Goal: Task Accomplishment & Management: Manage account settings

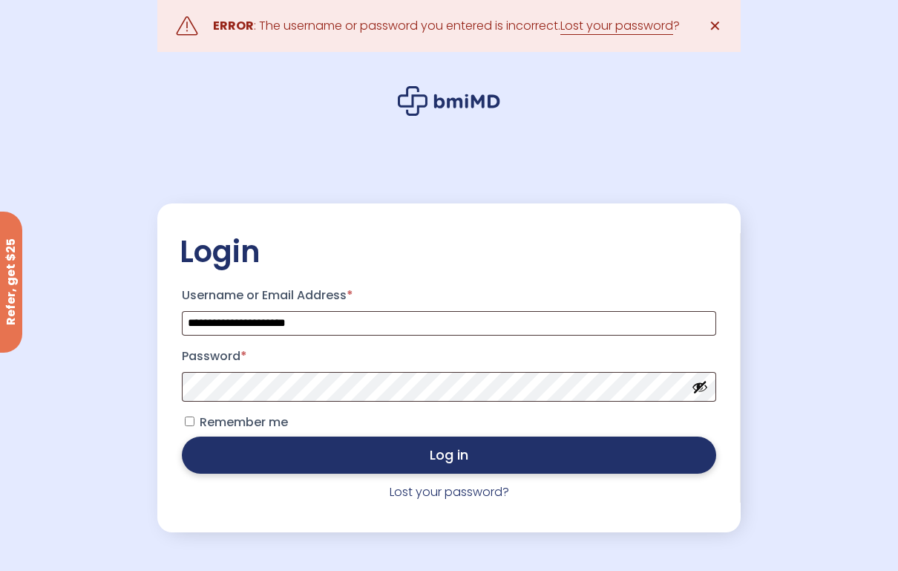
click at [500, 459] on button "Log in" at bounding box center [449, 454] width 534 height 37
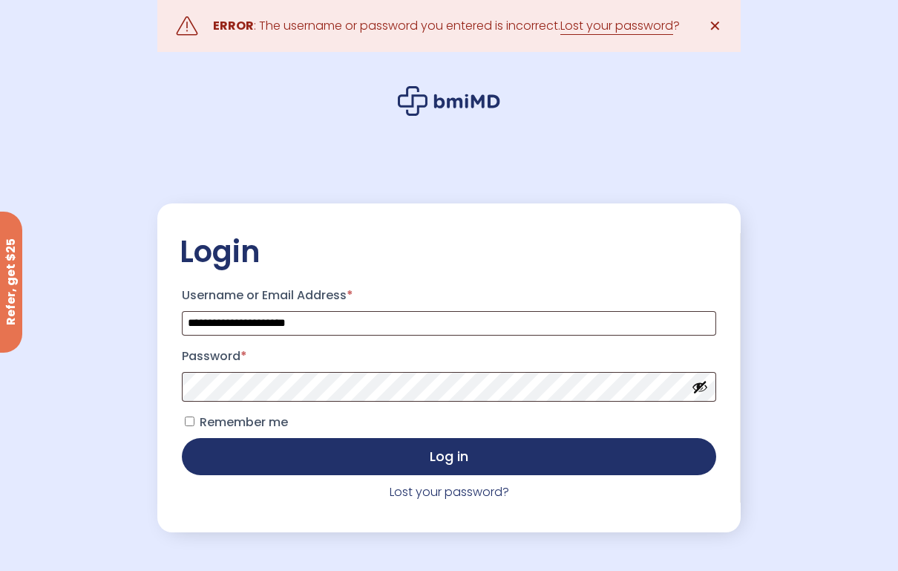
click at [706, 394] on button "Show password" at bounding box center [700, 386] width 16 height 16
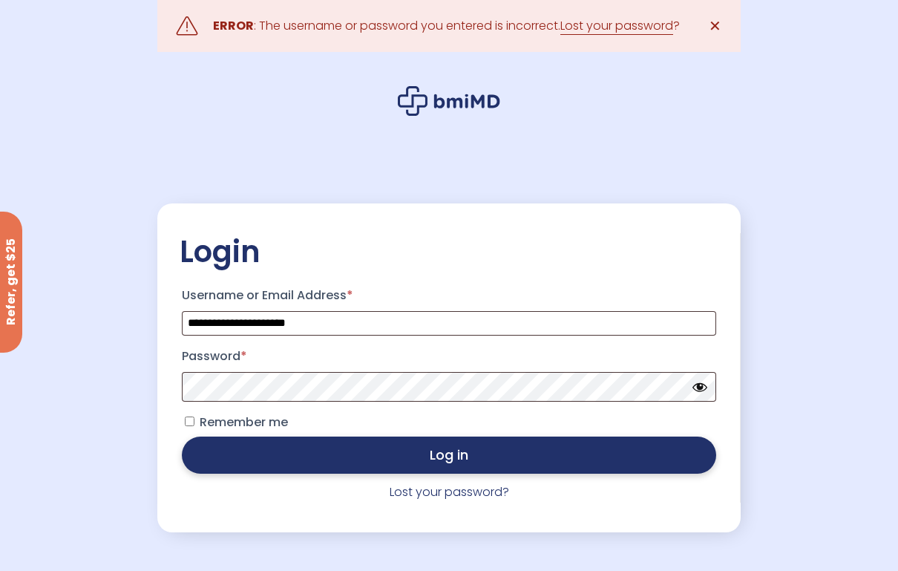
click at [640, 465] on button "Log in" at bounding box center [449, 454] width 534 height 37
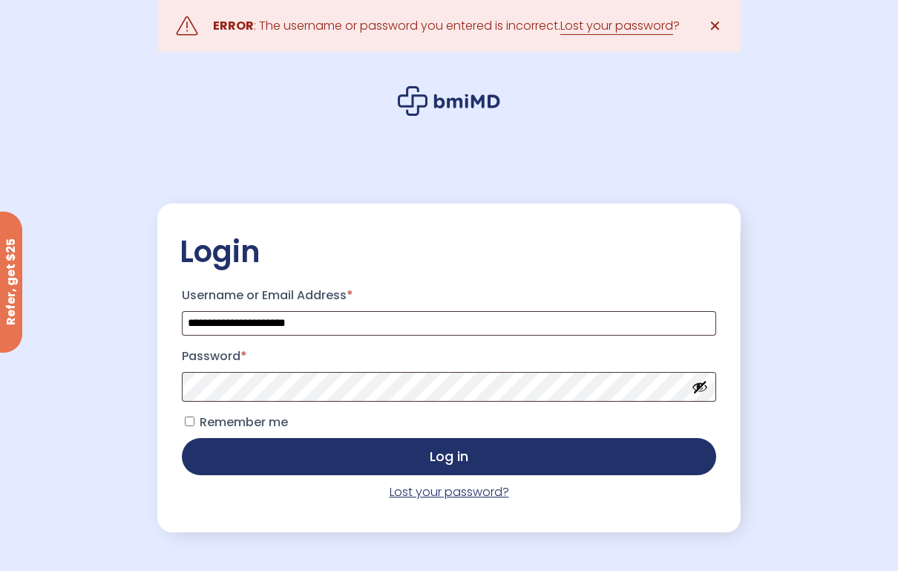
click at [493, 493] on link "Lost your password?" at bounding box center [449, 491] width 119 height 17
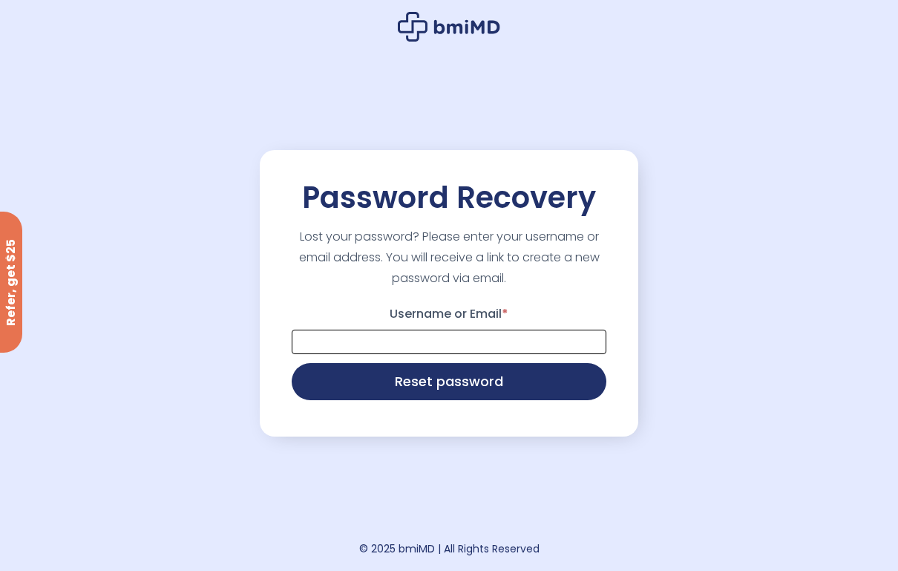
click at [491, 336] on input "Username or Email *" at bounding box center [449, 341] width 315 height 24
type input "**********"
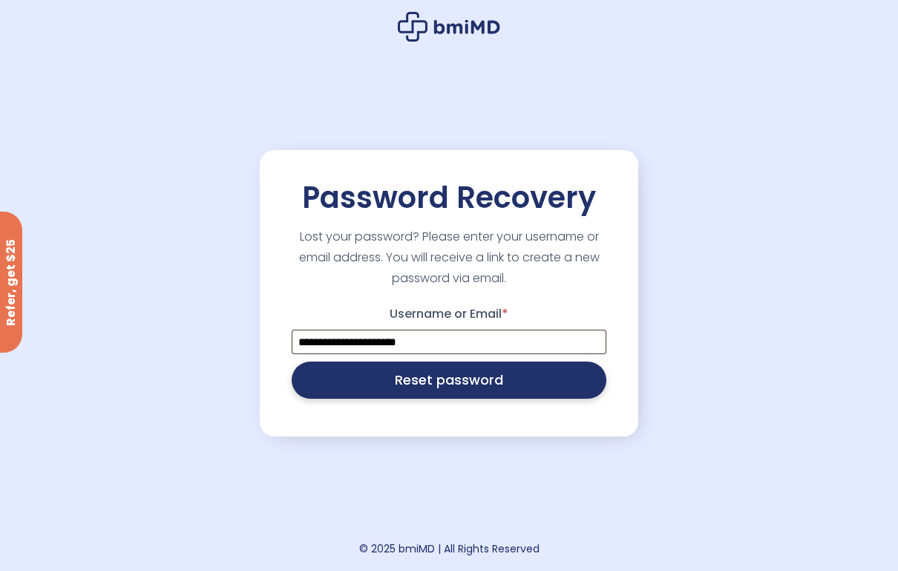
click at [480, 386] on button "Reset password" at bounding box center [449, 379] width 315 height 37
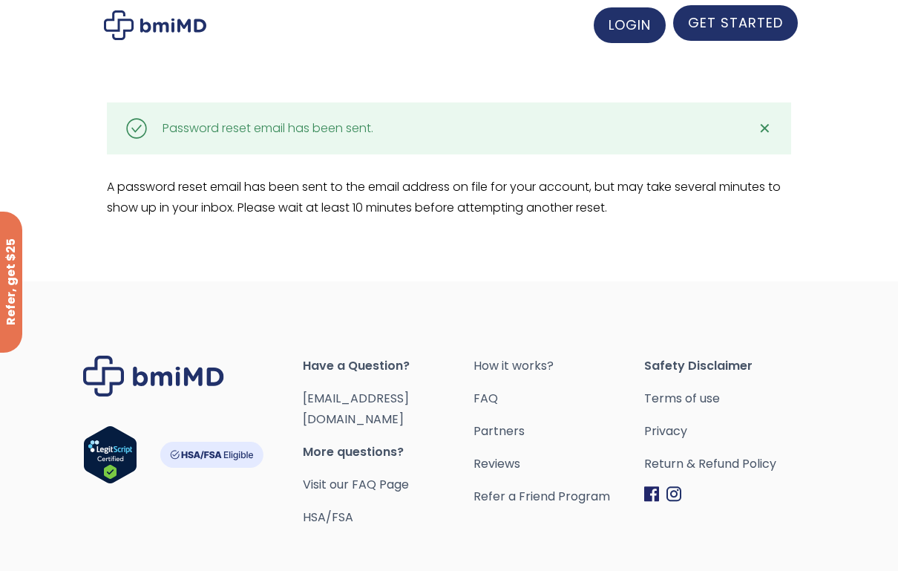
click at [750, 23] on span "GET STARTED" at bounding box center [735, 22] width 95 height 19
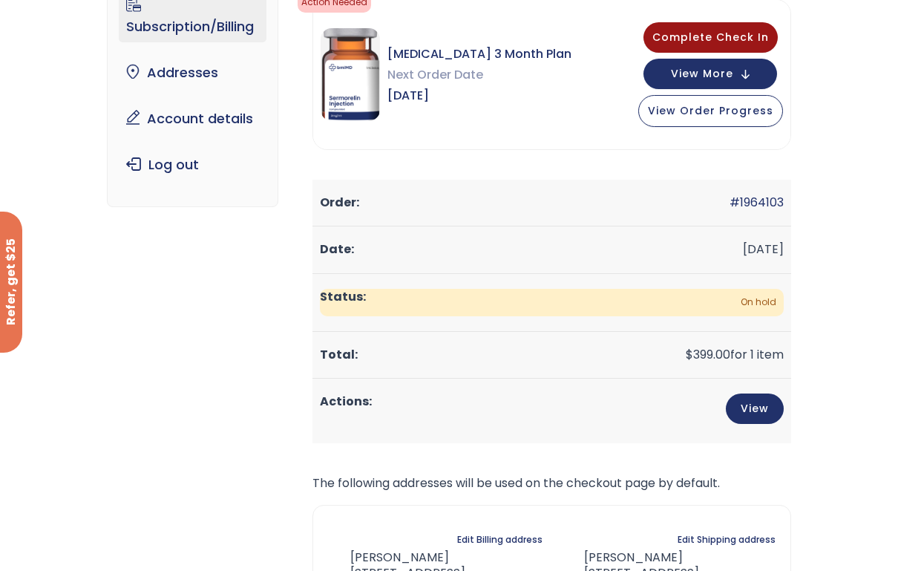
scroll to position [148, 0]
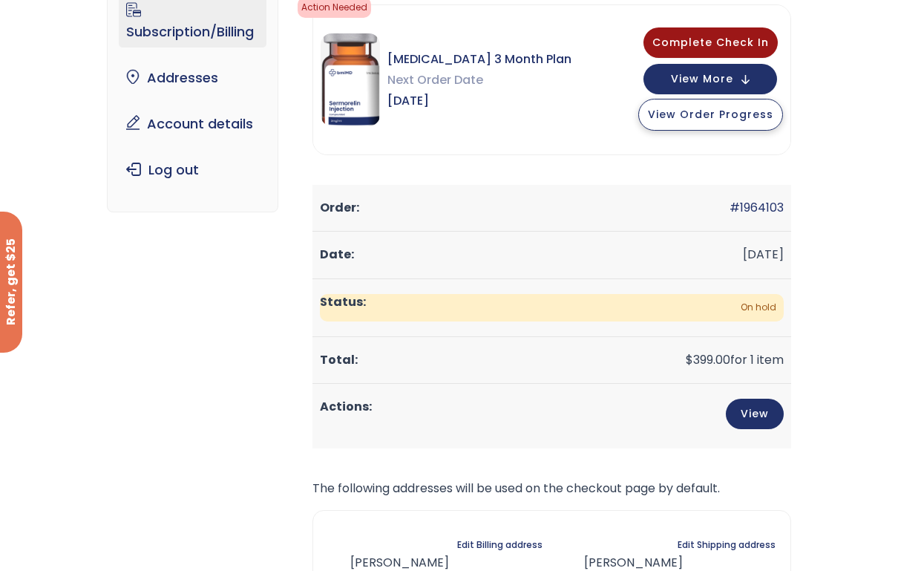
click at [752, 118] on span "View Order Progress" at bounding box center [710, 114] width 125 height 15
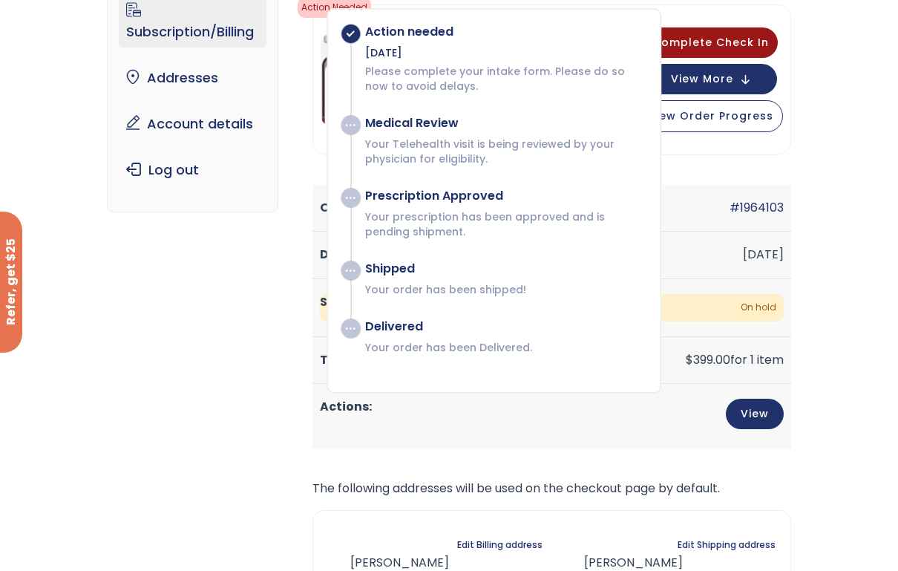
click at [874, 131] on div "Subscription/Billing bmiRewards Addresses Account details Submit a Review Log o…" at bounding box center [449, 350] width 898 height 822
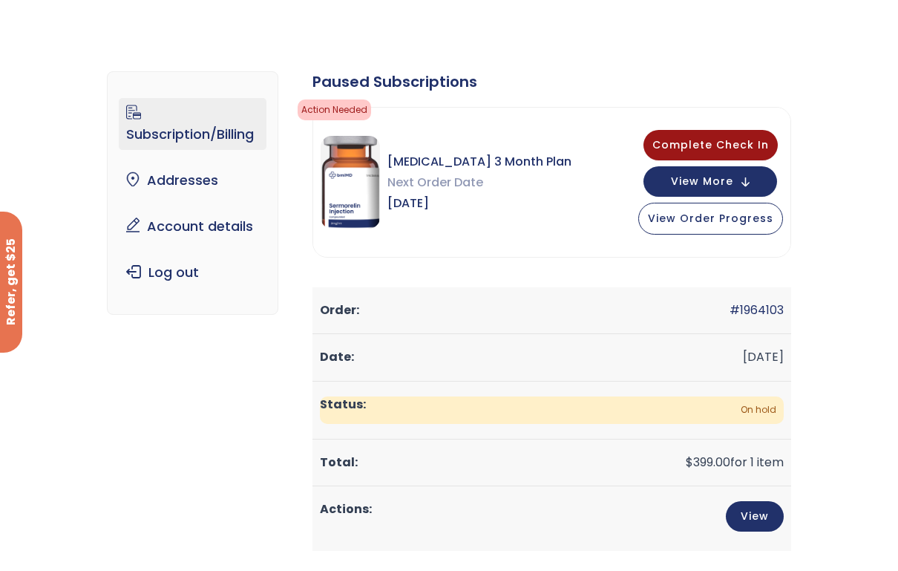
scroll to position [47, 0]
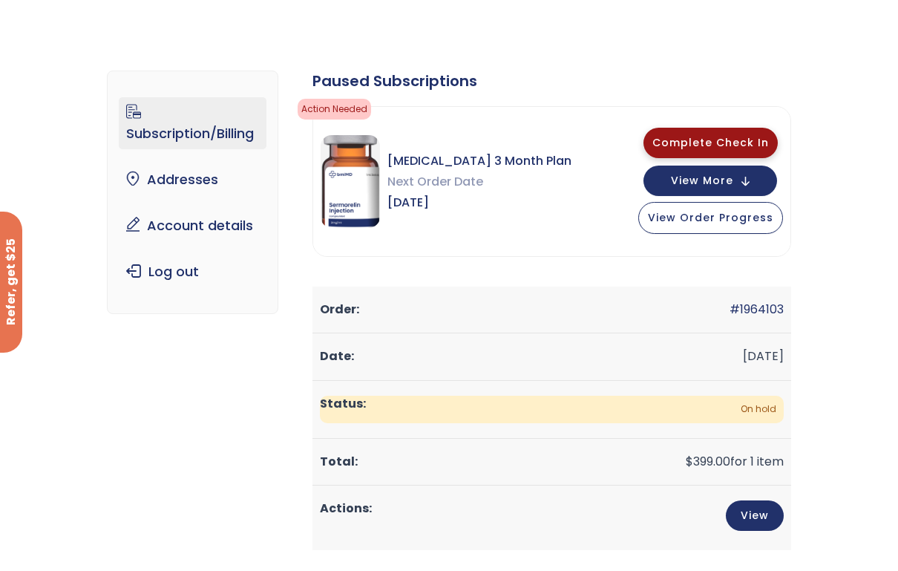
click at [729, 143] on span "Complete Check In" at bounding box center [710, 142] width 117 height 15
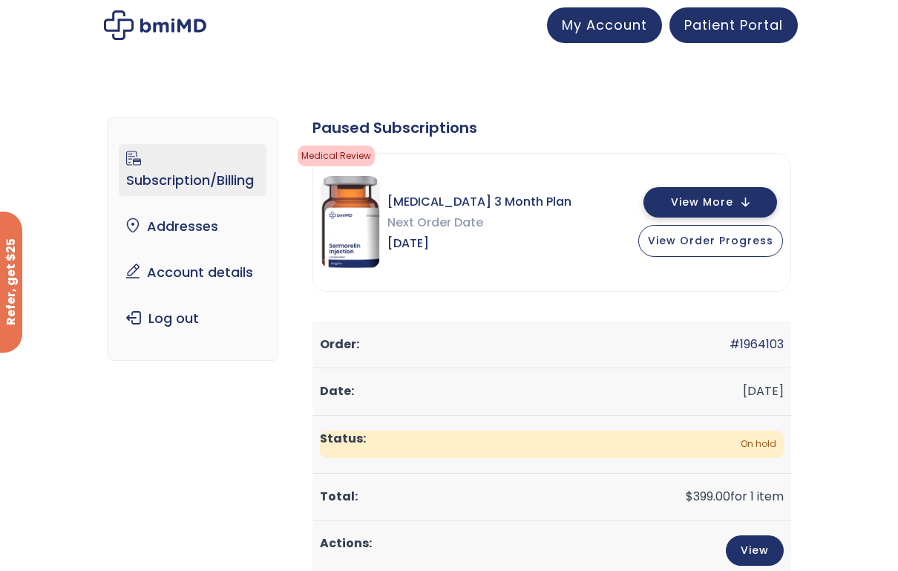
click at [664, 206] on button "View More" at bounding box center [710, 202] width 134 height 30
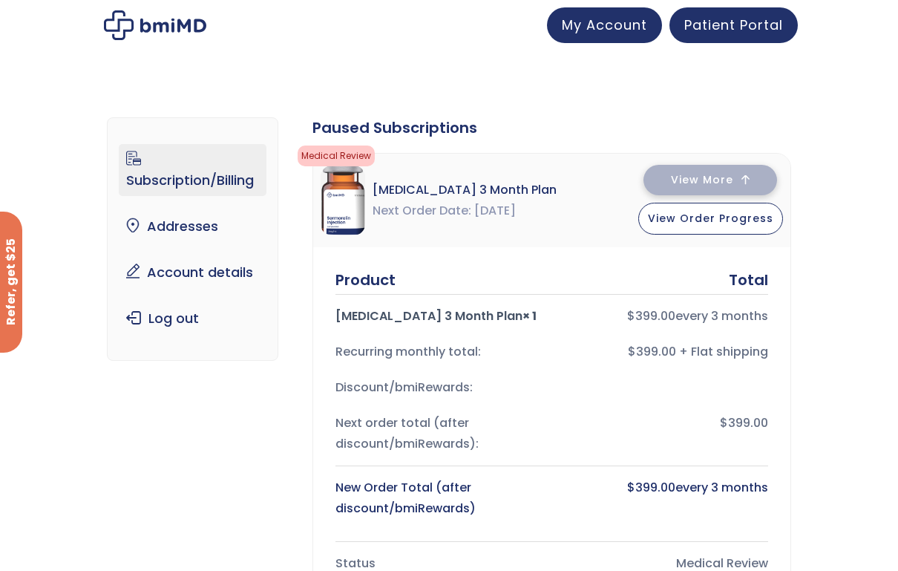
click at [668, 182] on button "View More" at bounding box center [710, 180] width 134 height 30
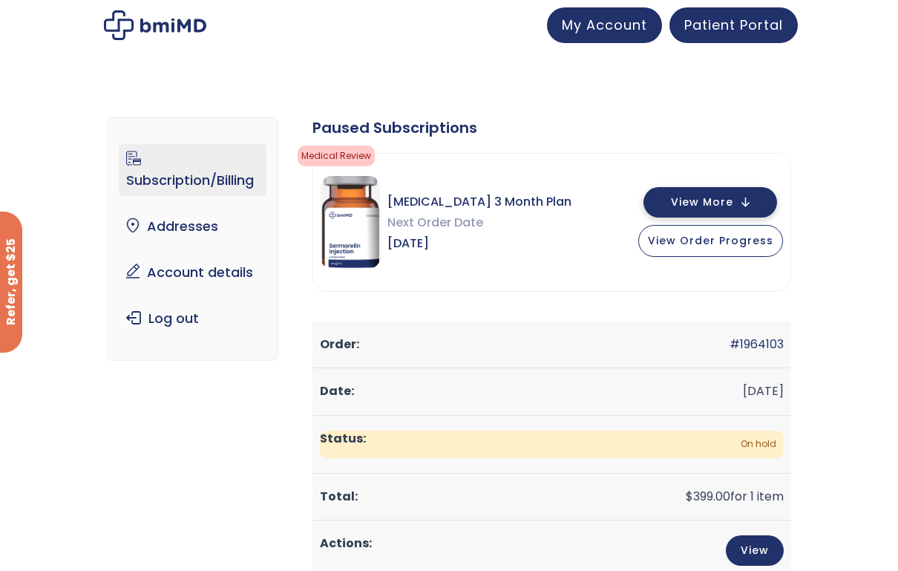
click at [671, 202] on button "View More" at bounding box center [710, 202] width 134 height 30
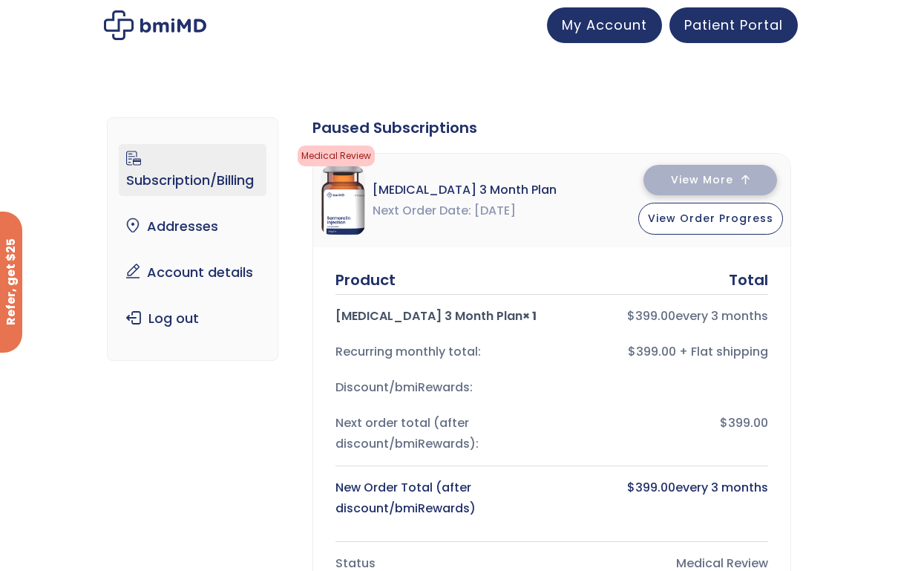
click at [678, 180] on span "View More" at bounding box center [702, 180] width 62 height 10
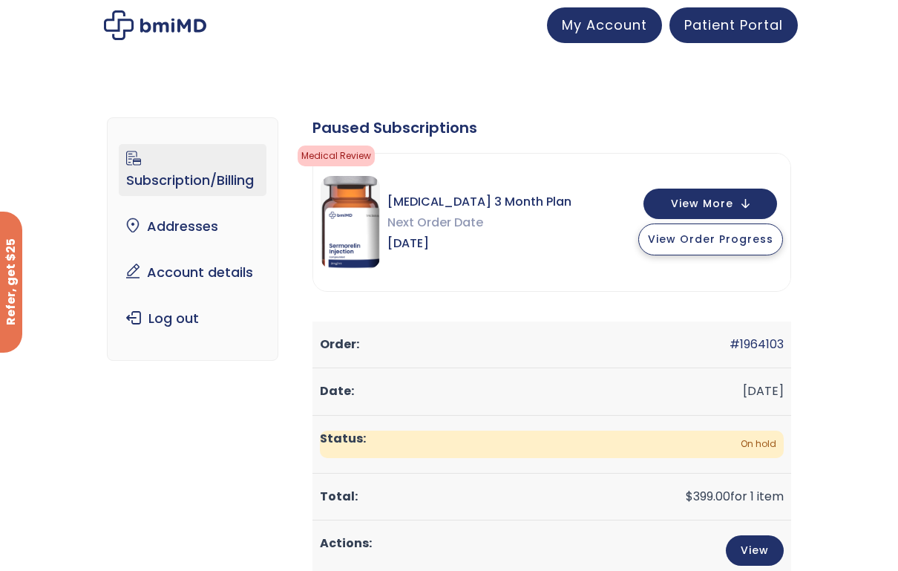
click at [684, 236] on span "View Order Progress" at bounding box center [710, 239] width 125 height 15
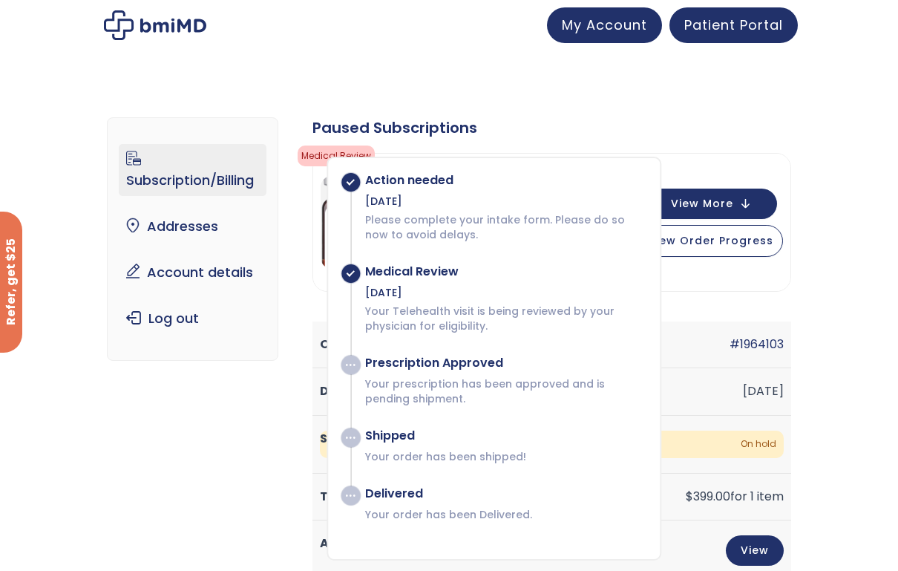
click at [865, 155] on div "Subscription/Billing bmiRewards Addresses Account details Submit a Review Log o…" at bounding box center [449, 493] width 898 height 810
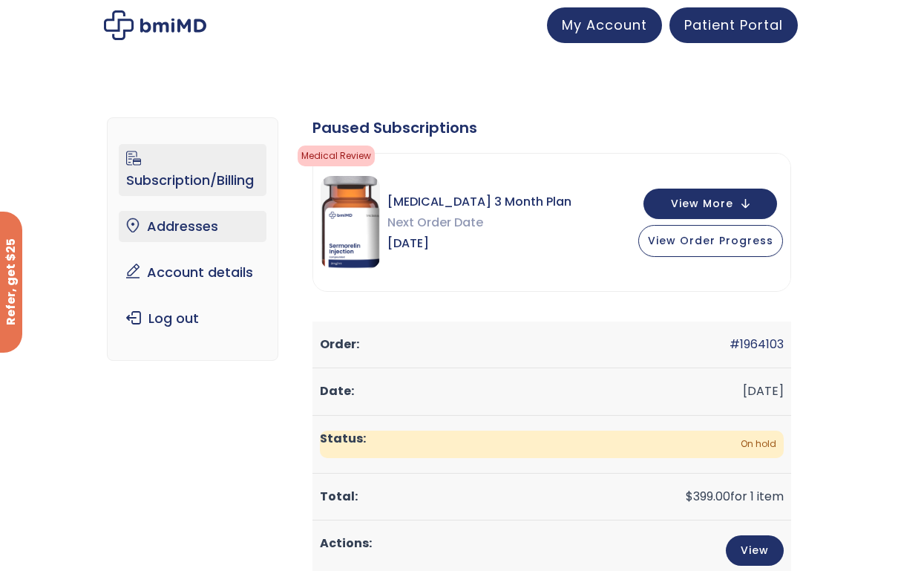
click at [206, 227] on link "Addresses" at bounding box center [192, 226] width 147 height 31
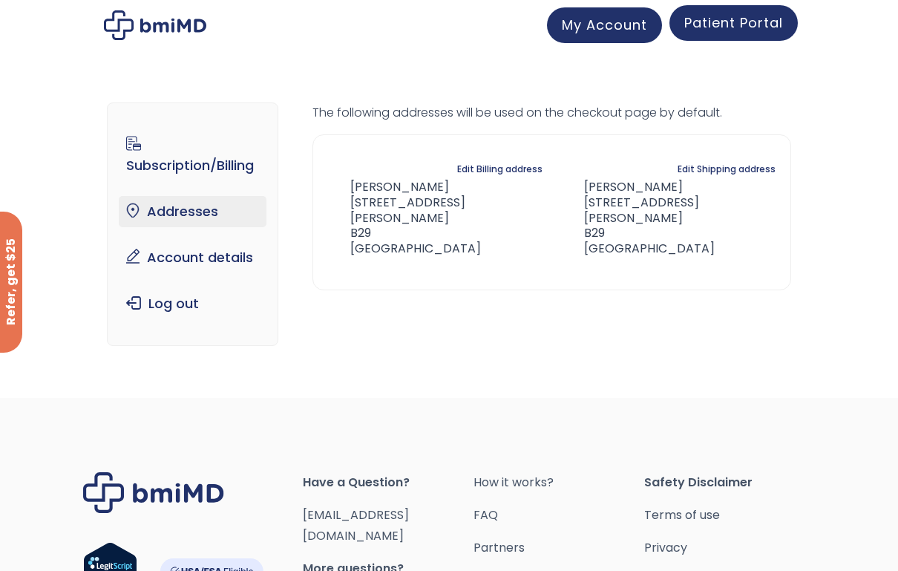
click at [714, 19] on span "Patient Portal" at bounding box center [733, 22] width 99 height 19
